Goal: Check status

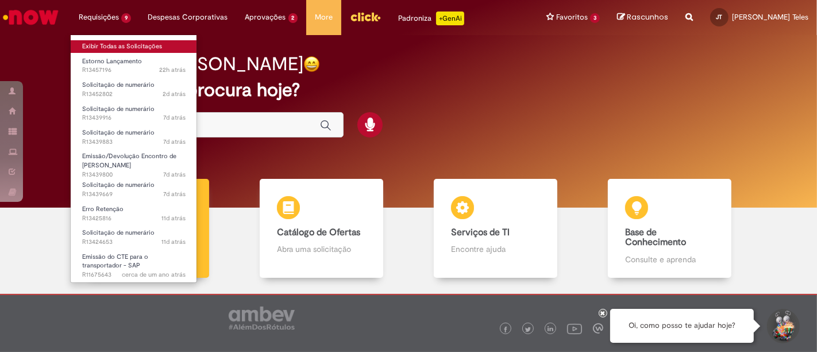
click at [94, 41] on link "Exibir Todas as Solicitações" at bounding box center [134, 46] width 126 height 13
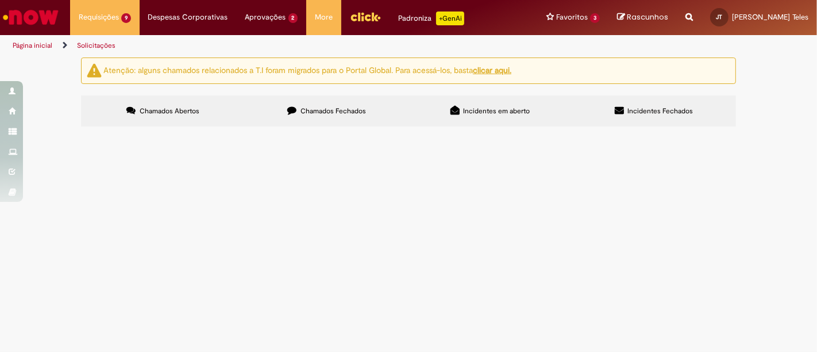
scroll to position [128, 0]
click at [0, 0] on span "Time, boa tarde ! O fornecedor cancelou a NFS n. 029 de 27/05, sem avisar a Uni…" at bounding box center [0, 0] width 0 height 0
click at [0, 0] on span "Emissão/Devolução Encontro de [PERSON_NAME]" at bounding box center [0, 0] width 0 height 0
click at [0, 0] on span "Locação de Equipamento - [GEOGRAPHIC_DATA] n. 6546 de 15/07. O docto tinha sido…" at bounding box center [0, 0] width 0 height 0
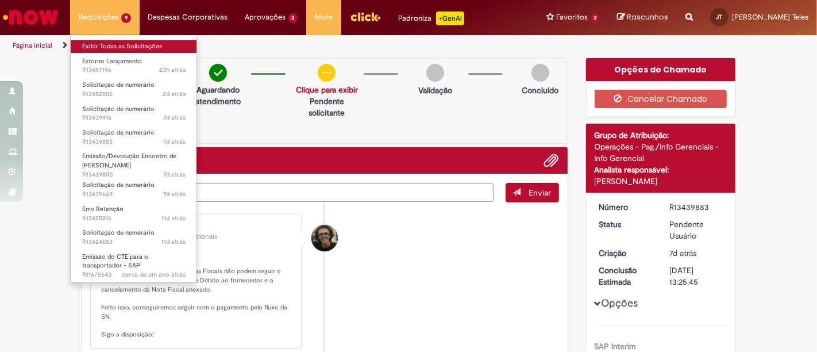
click at [114, 46] on link "Exibir Todas as Solicitações" at bounding box center [134, 46] width 126 height 13
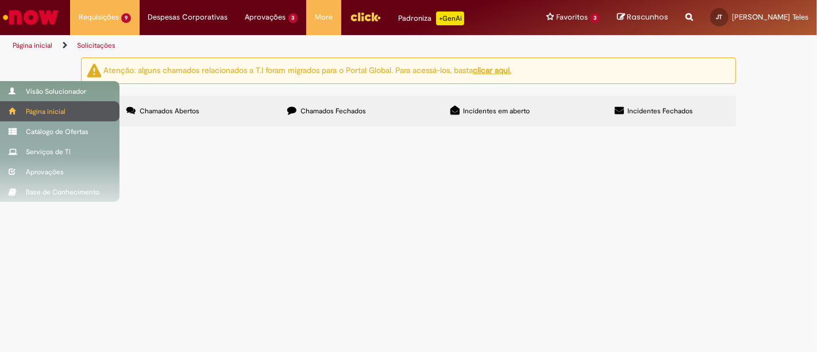
click at [21, 111] on div "Página inicial" at bounding box center [60, 111] width 120 height 20
